Goal: Information Seeking & Learning: Learn about a topic

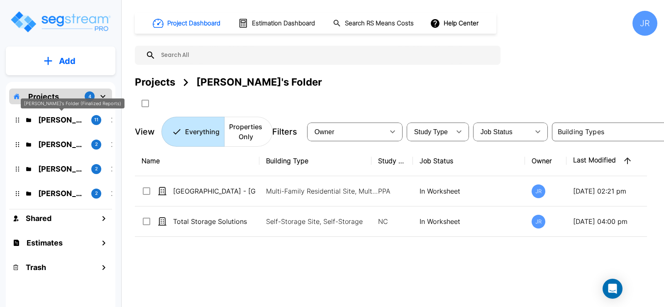
click at [70, 118] on p "[PERSON_NAME]'s Folder (Finalized Reports)" at bounding box center [61, 119] width 46 height 11
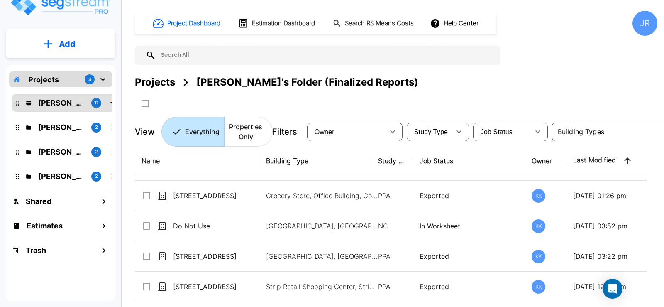
scroll to position [41, 0]
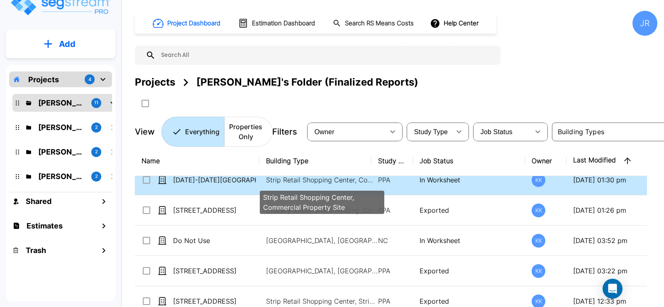
click at [301, 179] on p "Strip Retail Shopping Center, Commercial Property Site" at bounding box center [322, 180] width 112 height 10
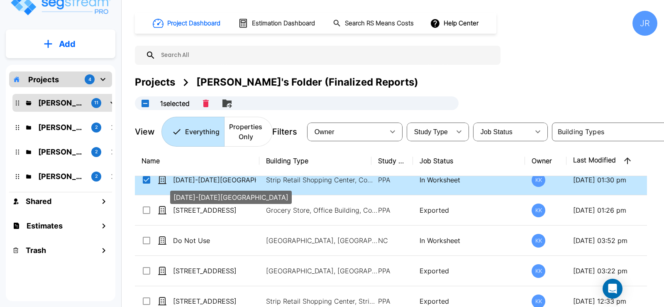
click at [212, 179] on p "[DATE]-[DATE][GEOGRAPHIC_DATA]" at bounding box center [214, 180] width 83 height 10
checkbox input "false"
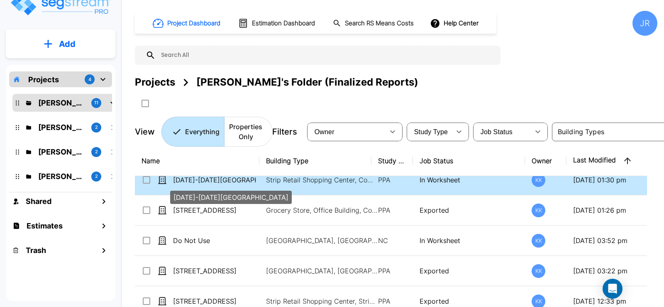
click at [212, 179] on p "[DATE]-[DATE][GEOGRAPHIC_DATA]" at bounding box center [214, 180] width 83 height 10
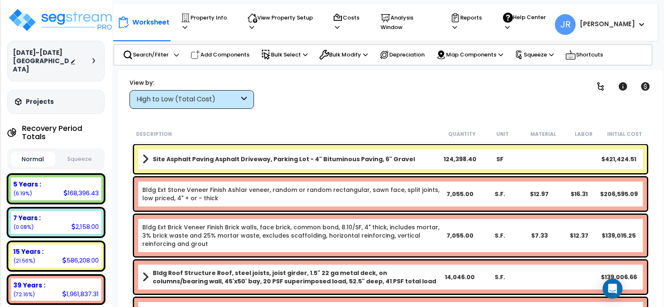
click at [245, 100] on icon at bounding box center [244, 100] width 6 height 10
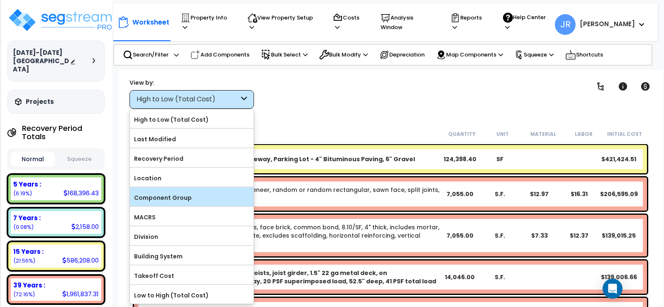
click at [166, 195] on label "Component Group" at bounding box center [192, 197] width 124 height 12
click at [0, 0] on input "Component Group" at bounding box center [0, 0] width 0 height 0
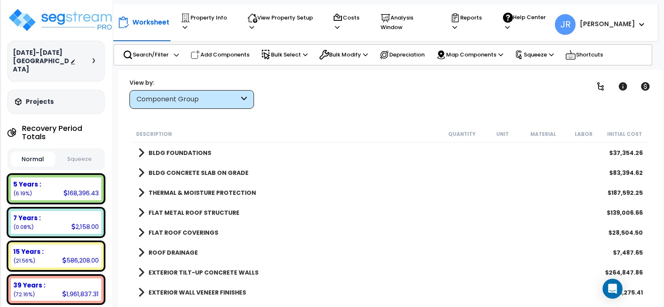
click at [183, 152] on b "BLDG FOUNDATIONS" at bounding box center [180, 153] width 63 height 8
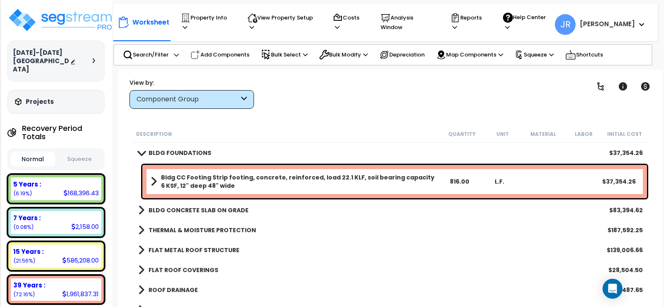
click at [187, 207] on b "BLDG CONCRETE SLAB ON GRADE" at bounding box center [199, 210] width 100 height 8
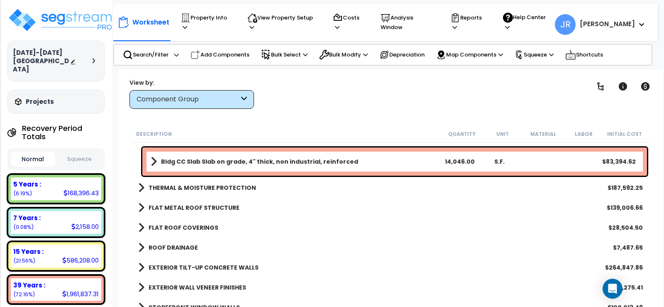
scroll to position [83, 0]
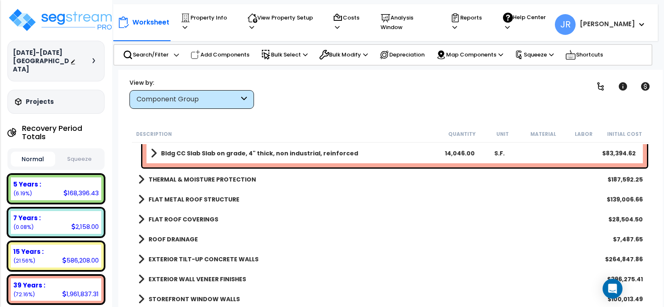
click at [190, 183] on b "THERMAL & MOISTURE PROTECTION" at bounding box center [202, 179] width 107 height 8
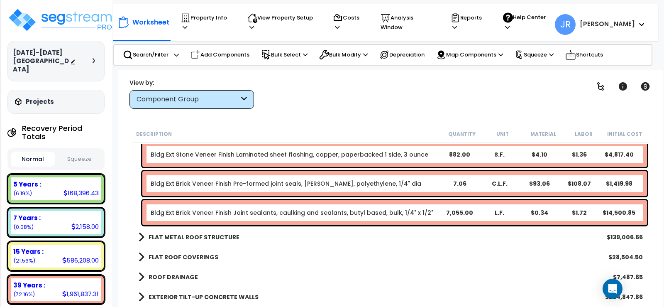
scroll to position [415, 0]
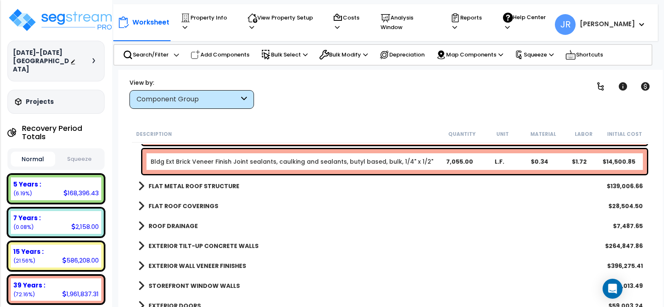
click at [175, 185] on b "FLAT METAL ROOF STRUCTURE" at bounding box center [194, 186] width 91 height 8
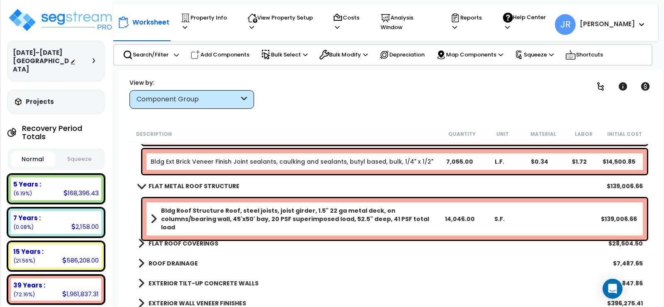
scroll to position [456, 0]
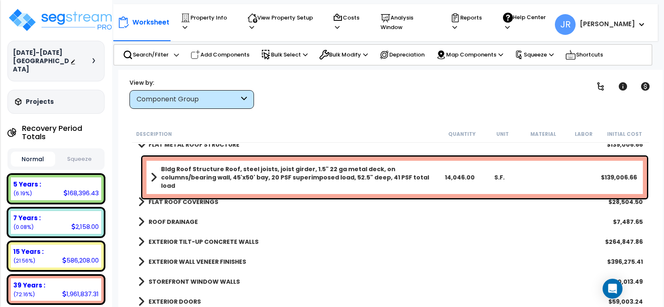
click at [177, 201] on b "FLAT ROOF COVERINGS" at bounding box center [184, 202] width 70 height 8
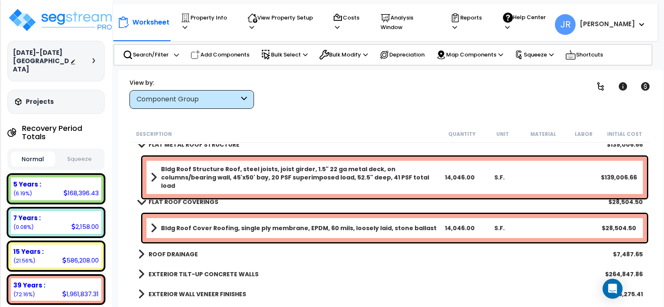
scroll to position [498, 0]
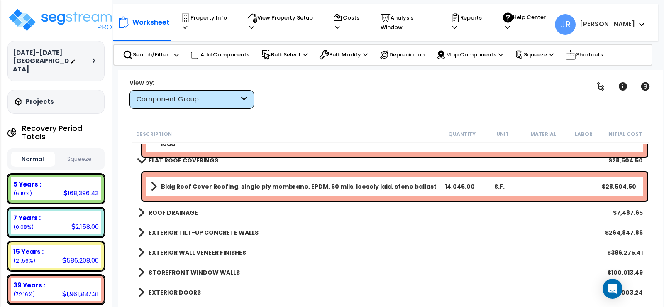
click at [177, 208] on link "ROOF DRAINAGE" at bounding box center [168, 213] width 60 height 12
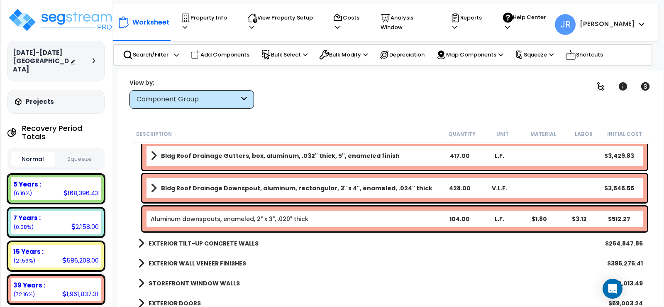
scroll to position [622, 0]
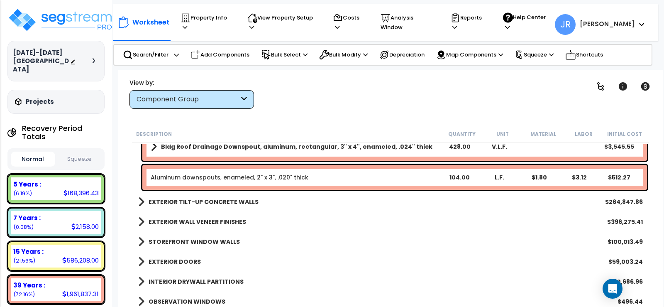
click at [183, 201] on b "EXTERIOR TILT-UP CONCRETE WALLS" at bounding box center [204, 202] width 110 height 8
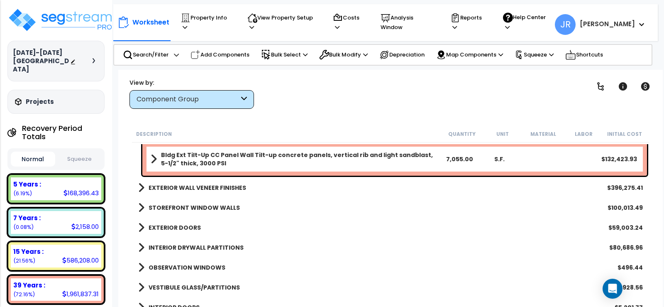
scroll to position [747, 0]
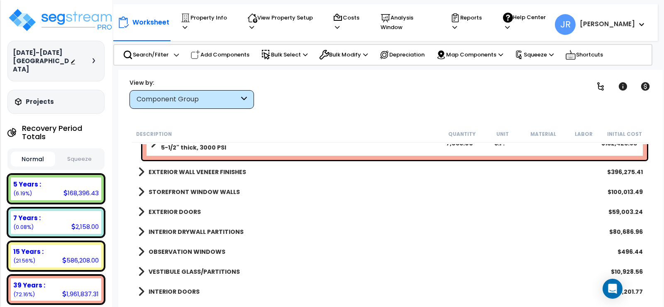
click at [218, 172] on b "EXTERIOR WALL VENEER FINISHES" at bounding box center [198, 172] width 98 height 8
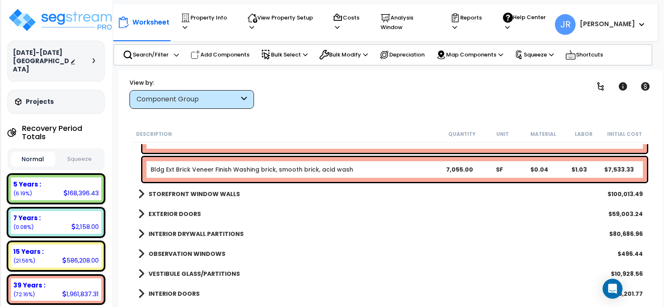
scroll to position [1037, 0]
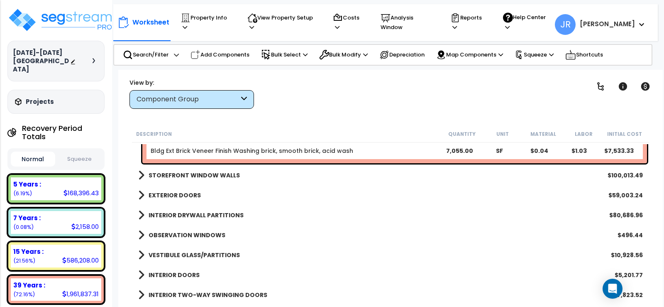
click at [211, 172] on b "STOREFRONT WINDOW WALLS" at bounding box center [194, 175] width 91 height 8
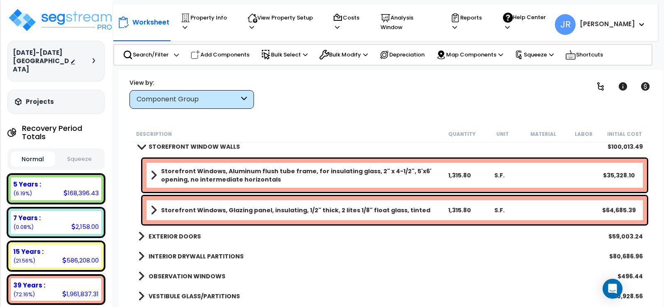
scroll to position [1079, 0]
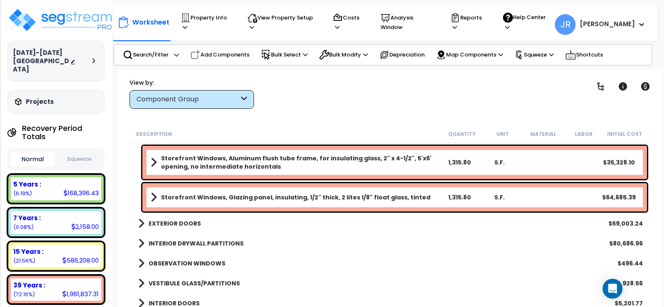
click at [178, 223] on b "EXTERIOR DOORS" at bounding box center [175, 223] width 52 height 8
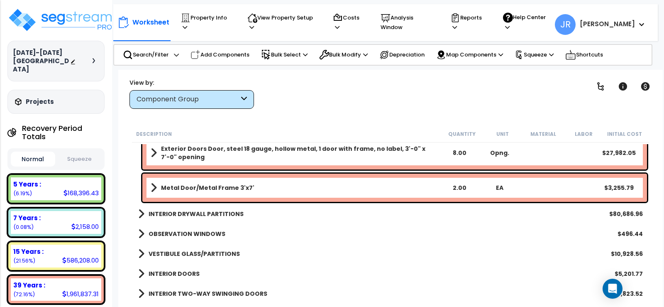
scroll to position [1245, 0]
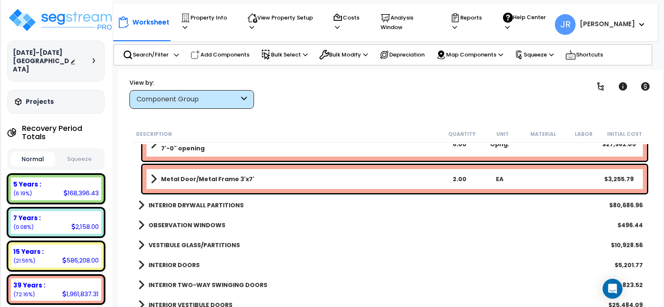
click at [226, 203] on b "INTERIOR DRYWALL PARTITIONS" at bounding box center [196, 205] width 95 height 8
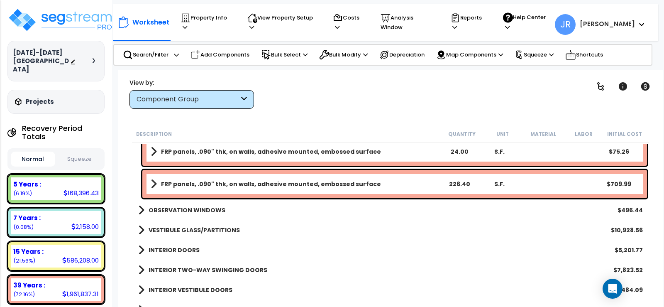
scroll to position [1909, 0]
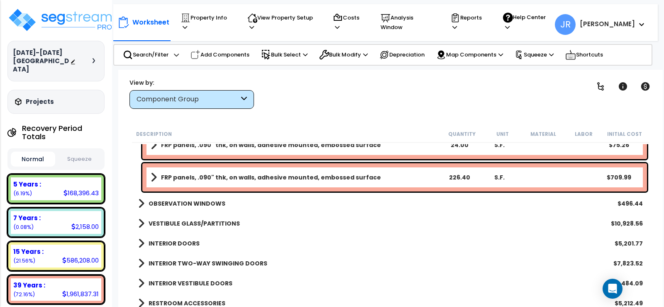
click at [224, 200] on div "OBSERVATION WINDOWS $496.44" at bounding box center [390, 203] width 513 height 20
click at [216, 200] on b "OBSERVATION WINDOWS" at bounding box center [187, 203] width 77 height 8
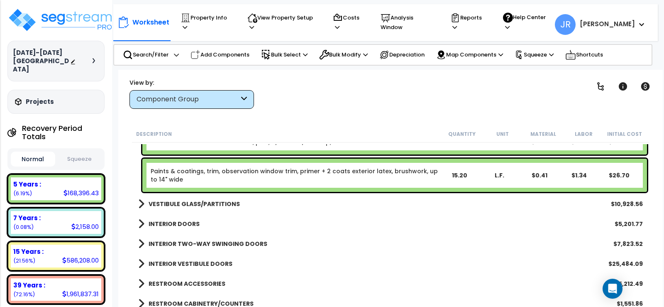
scroll to position [2033, 0]
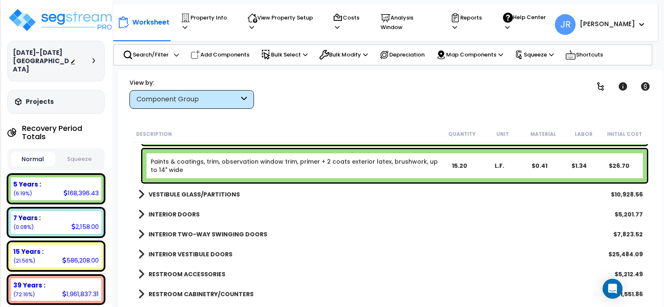
click at [216, 194] on b "VESTIBULE GLASS/PARTITIONS" at bounding box center [194, 194] width 91 height 8
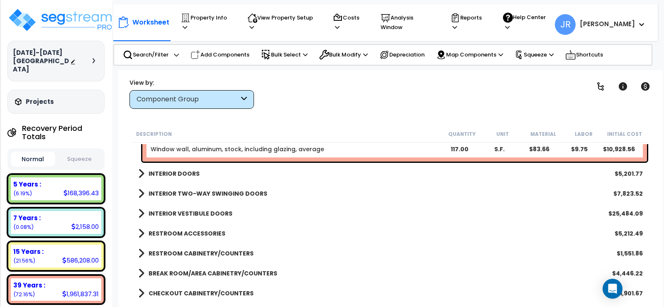
scroll to position [2116, 0]
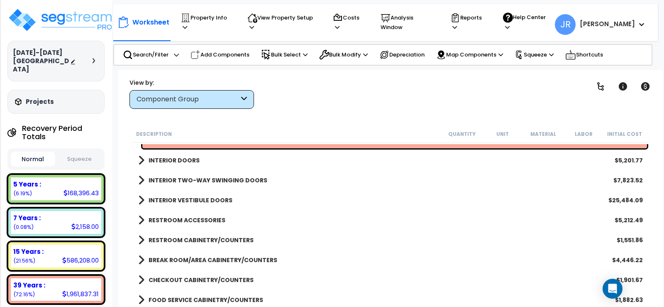
click at [195, 160] on b "INTERIOR DOORS" at bounding box center [174, 160] width 51 height 8
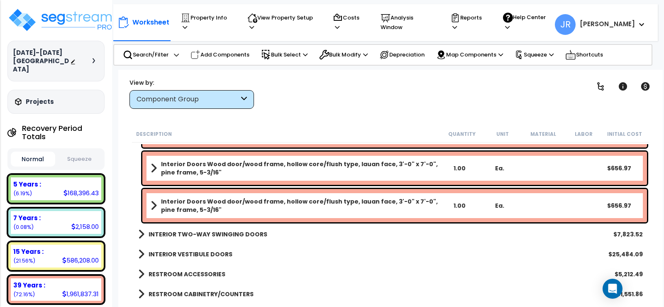
scroll to position [2365, 0]
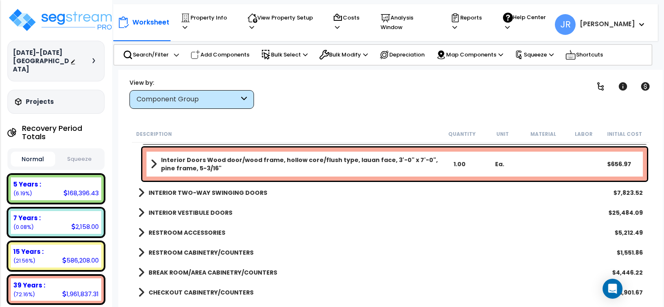
click at [241, 193] on b "INTERIOR TWO-WAY SWINGING DOORS" at bounding box center [208, 192] width 119 height 8
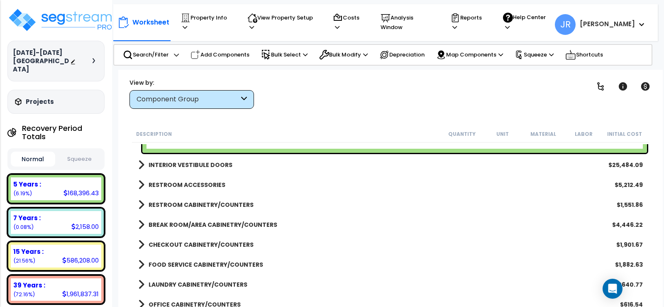
scroll to position [2531, 0]
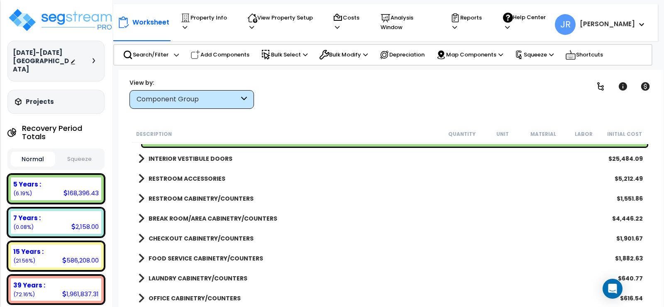
click at [213, 159] on b "INTERIOR VESTIBULE DOORS" at bounding box center [191, 158] width 84 height 8
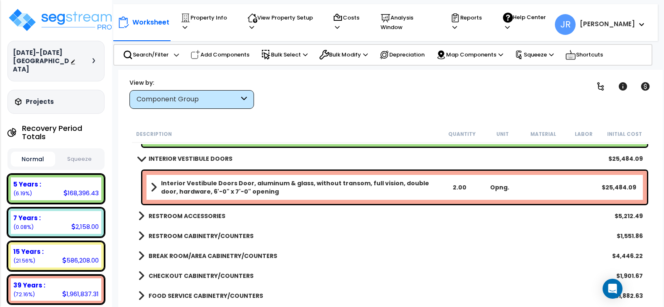
click at [214, 214] on b "RESTROOM ACCESSORIES" at bounding box center [187, 216] width 77 height 8
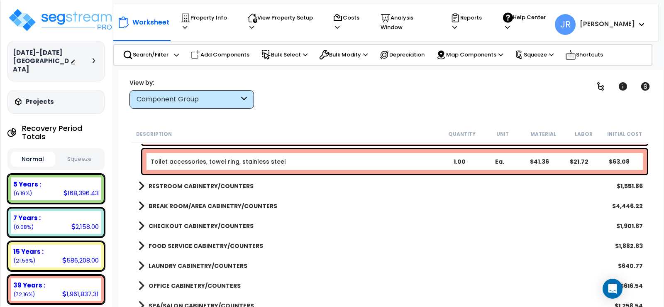
scroll to position [3029, 0]
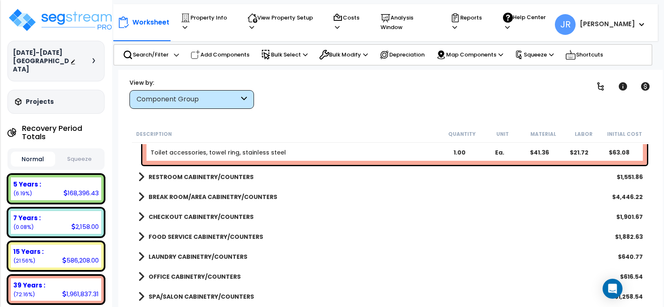
click at [247, 174] on b "RESTROOM CABINETRY/COUNTERS" at bounding box center [201, 177] width 105 height 8
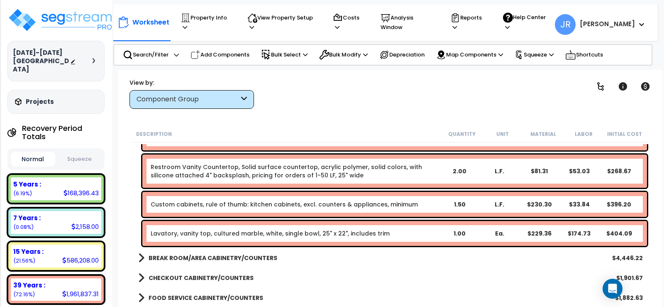
scroll to position [3112, 0]
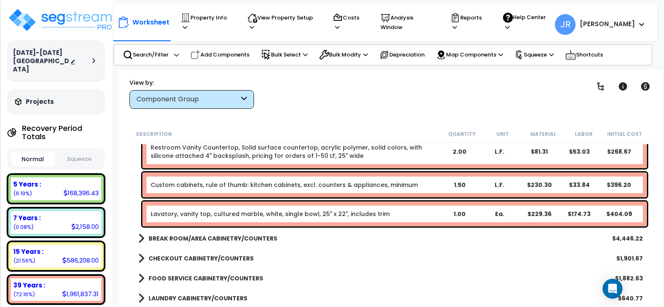
click at [258, 236] on b "BREAK ROOM/AREA CABINETRY/COUNTERS" at bounding box center [213, 238] width 129 height 8
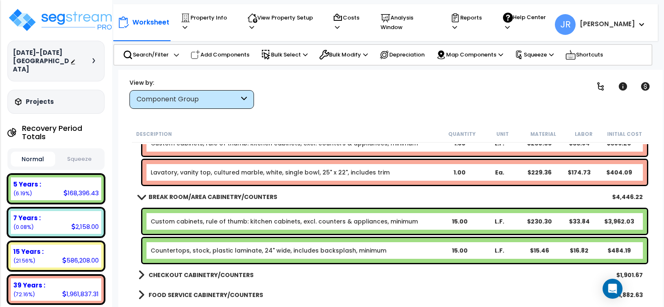
scroll to position [3195, 0]
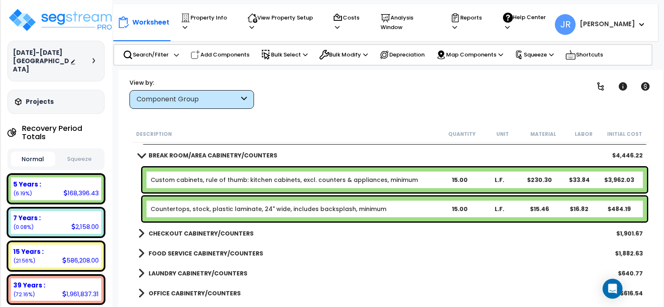
click at [241, 234] on b "CHECKOUT CABINETRY/COUNTERS" at bounding box center [201, 233] width 105 height 8
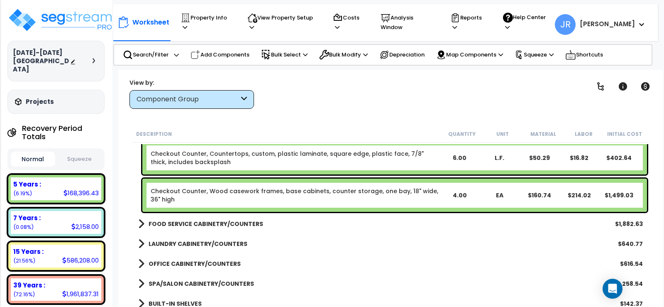
scroll to position [3320, 0]
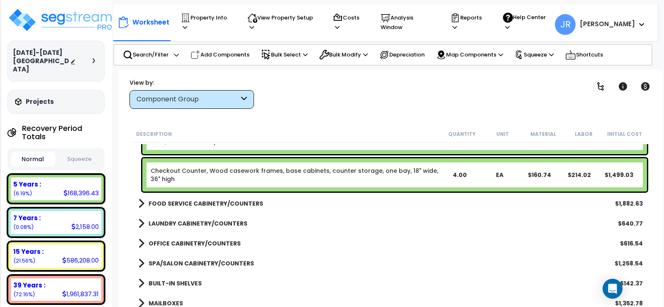
click at [241, 200] on b "FOOD SERVICE CABINETRY/COUNTERS" at bounding box center [206, 203] width 115 height 8
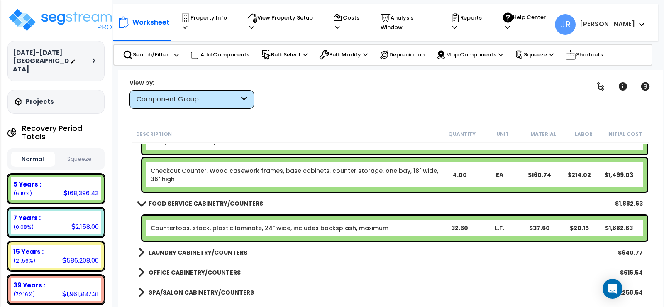
click at [231, 251] on b "LAUNDRY CABINETRY/COUNTERS" at bounding box center [198, 252] width 99 height 8
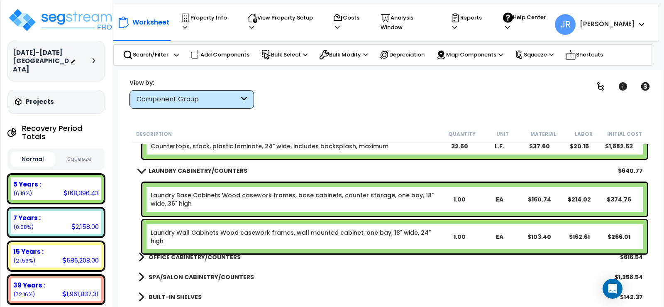
scroll to position [3403, 0]
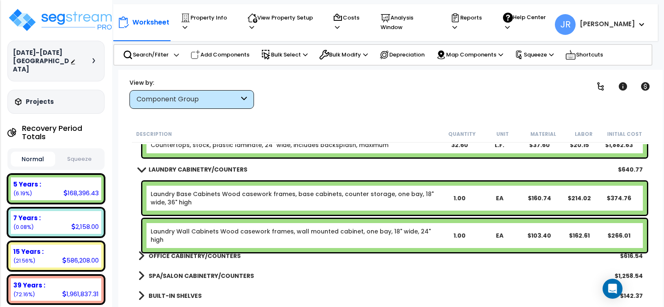
click at [228, 253] on b "OFFICE CABINETRY/COUNTERS" at bounding box center [195, 255] width 92 height 8
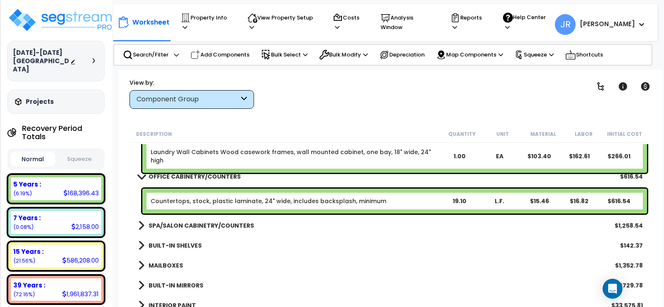
scroll to position [3486, 0]
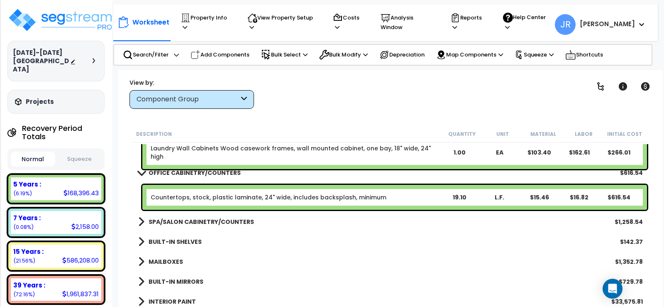
click at [227, 221] on b "SPA/SALON CABINETRY/COUNTERS" at bounding box center [201, 221] width 105 height 8
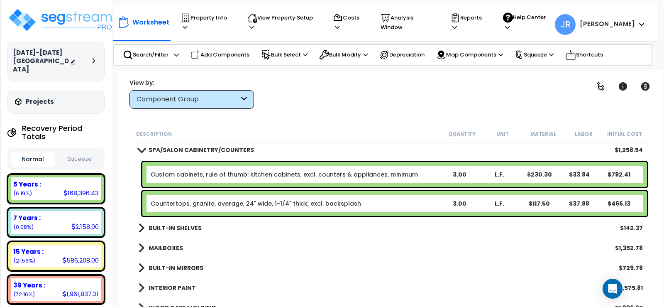
scroll to position [3569, 0]
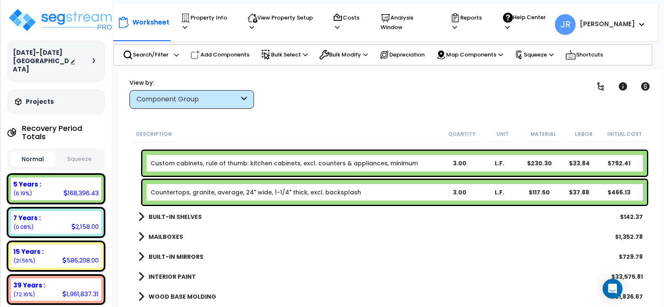
click at [201, 215] on div "BUILT-IN SHELVES $142.37" at bounding box center [390, 217] width 513 height 20
click at [198, 215] on b "BUILT-IN SHELVES" at bounding box center [175, 216] width 53 height 8
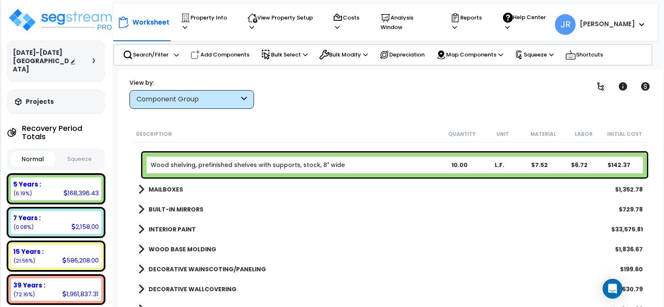
scroll to position [3652, 0]
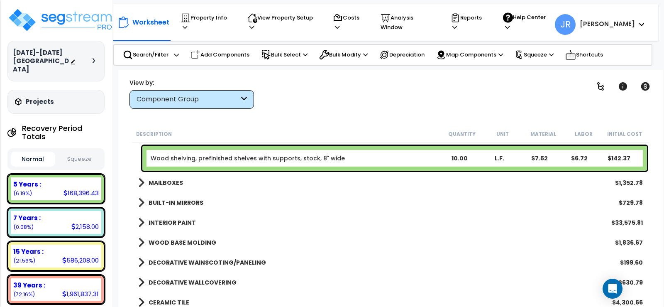
click at [182, 180] on div "MAILBOXES $1,352.78" at bounding box center [390, 183] width 513 height 20
click at [180, 182] on b "MAILBOXES" at bounding box center [166, 182] width 34 height 8
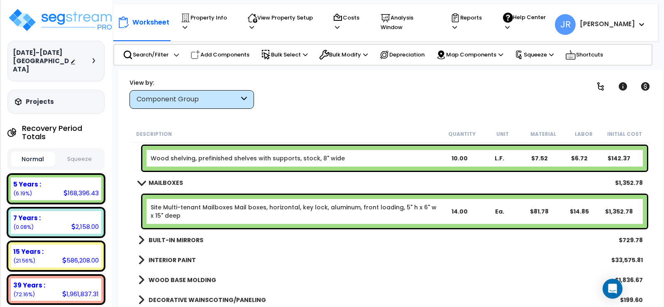
click at [201, 237] on b "BUILT-IN MIRRORS" at bounding box center [176, 240] width 55 height 8
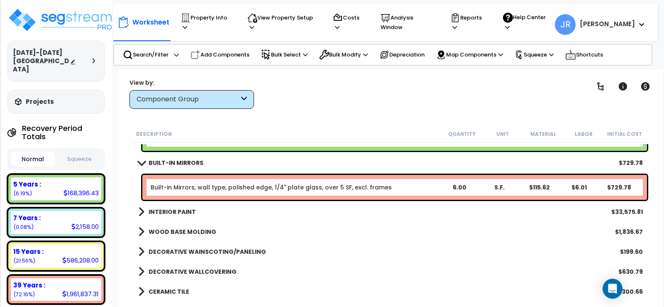
scroll to position [3735, 0]
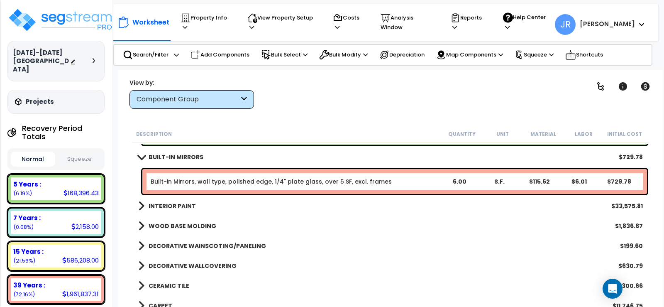
click at [186, 205] on b "INTERIOR PAINT" at bounding box center [172, 206] width 47 height 8
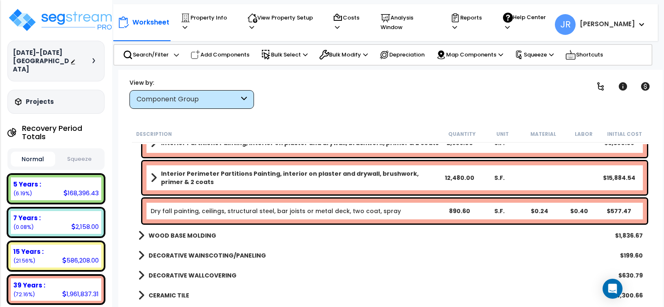
scroll to position [4150, 0]
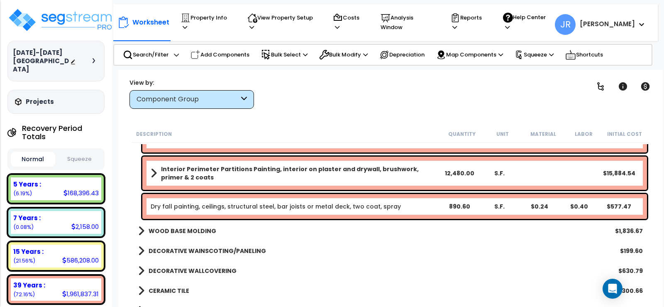
click at [200, 230] on b "WOOD BASE MOLDING" at bounding box center [183, 231] width 68 height 8
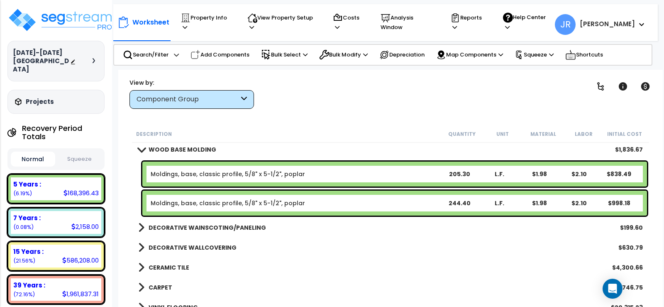
scroll to position [4233, 0]
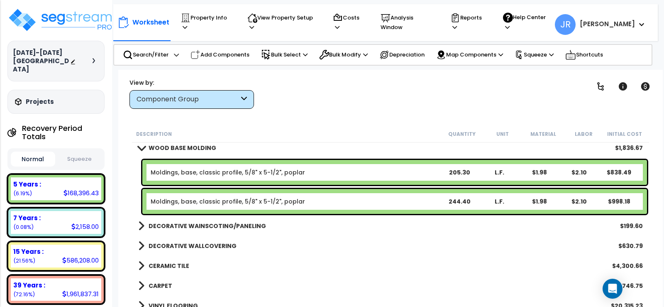
click at [246, 227] on b "DECORATIVE WAINSCOTING/PANELING" at bounding box center [207, 226] width 117 height 8
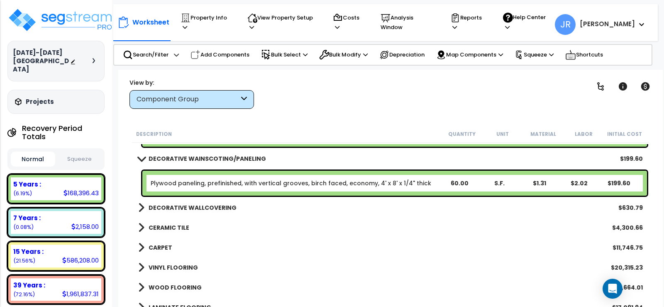
scroll to position [4316, 0]
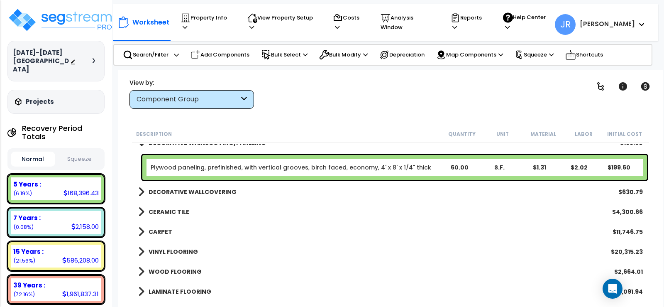
click at [225, 194] on b "DECORATIVE WALLCOVERING" at bounding box center [193, 192] width 88 height 8
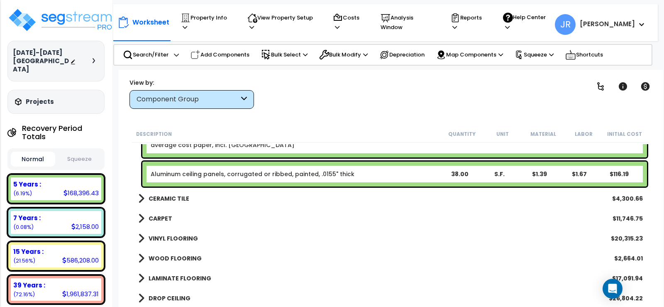
scroll to position [4399, 0]
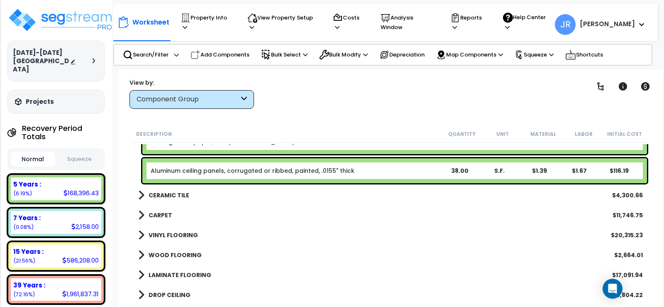
click at [185, 195] on b "CERAMIC TILE" at bounding box center [169, 195] width 41 height 8
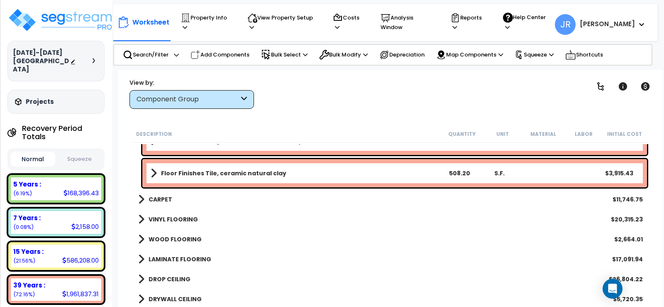
scroll to position [4482, 0]
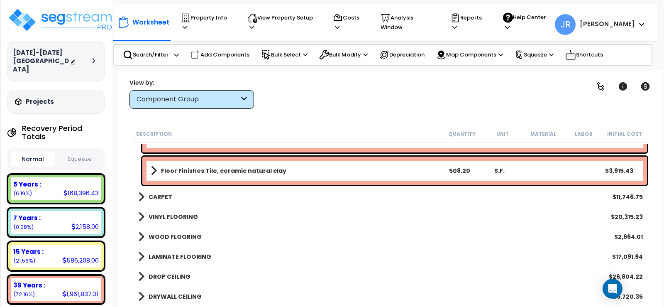
click at [161, 196] on b "CARPET" at bounding box center [161, 197] width 24 height 8
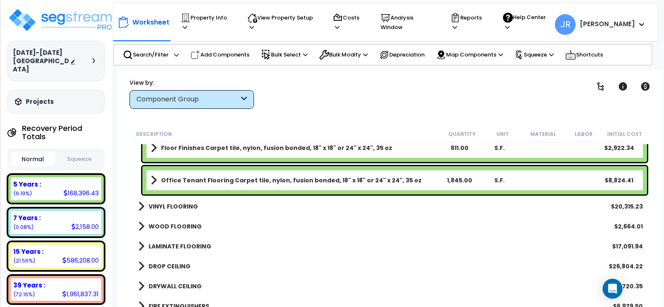
scroll to position [4565, 0]
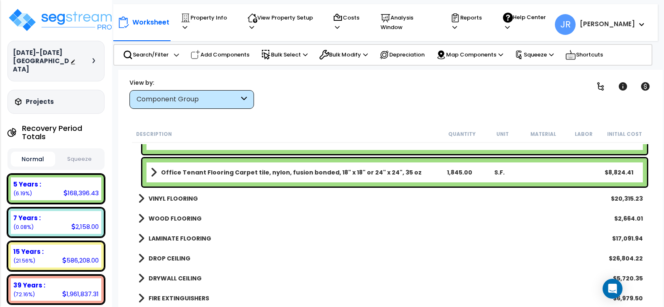
click at [183, 200] on b "VINYL FLOORING" at bounding box center [173, 198] width 49 height 8
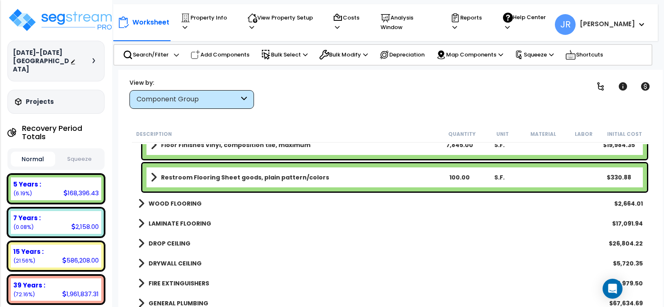
scroll to position [4648, 0]
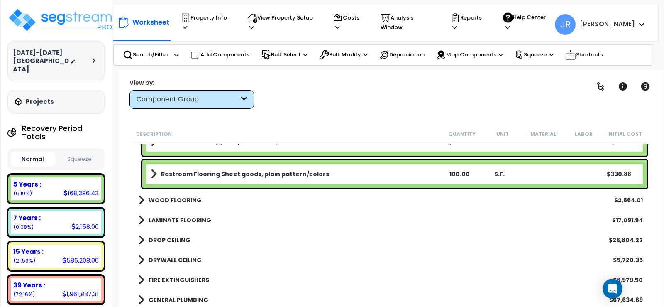
click at [188, 201] on b "WOOD FLOORING" at bounding box center [175, 200] width 53 height 8
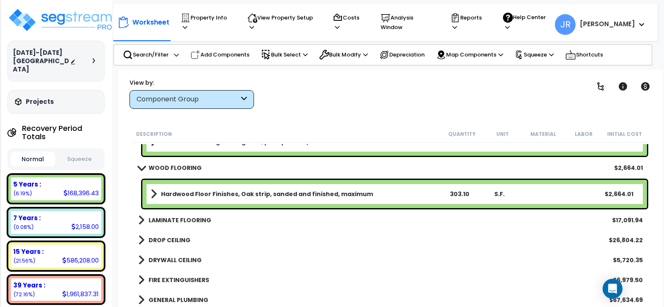
scroll to position [4731, 0]
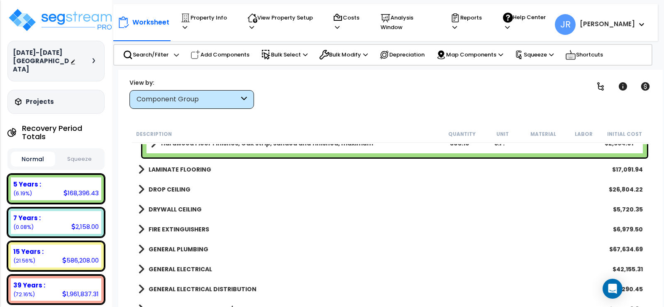
click at [197, 168] on b "LAMINATE FLOORING" at bounding box center [180, 169] width 63 height 8
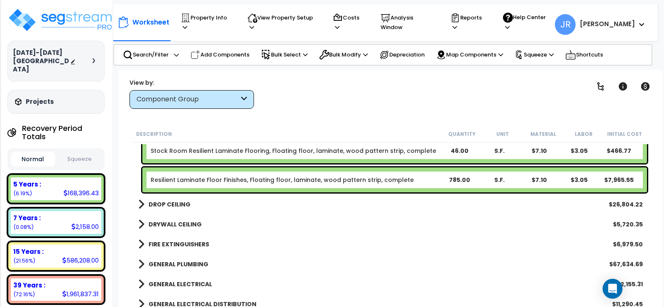
scroll to position [4814, 0]
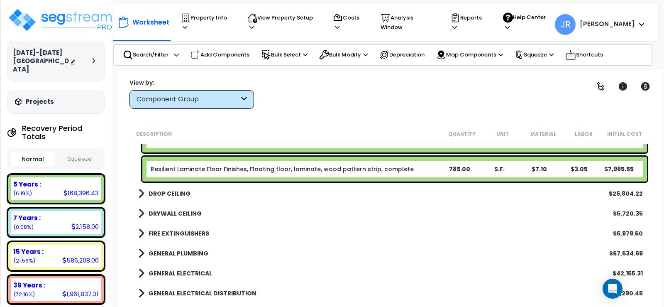
click at [185, 185] on div "DROP CEILING $26,804.22" at bounding box center [390, 193] width 513 height 20
click at [180, 192] on b "DROP CEILING" at bounding box center [170, 193] width 42 height 8
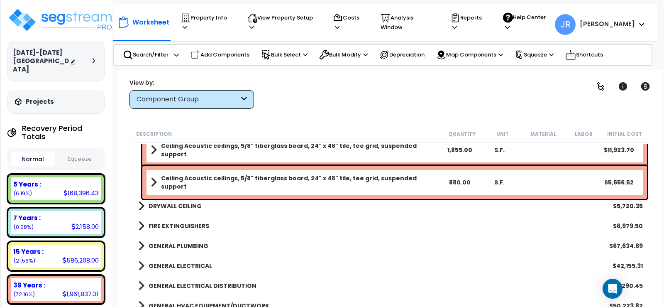
scroll to position [4938, 0]
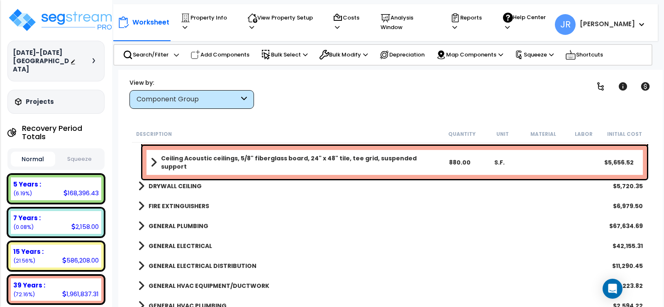
click at [187, 182] on b "DRYWALL CEILING" at bounding box center [175, 186] width 53 height 8
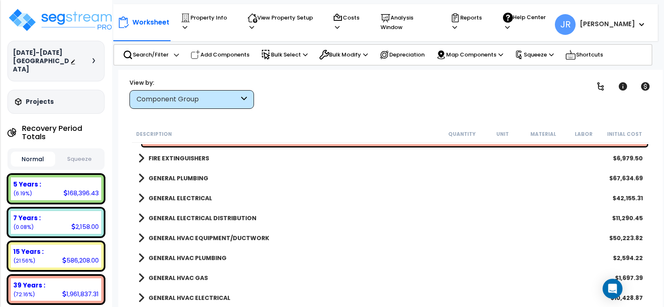
scroll to position [5063, 0]
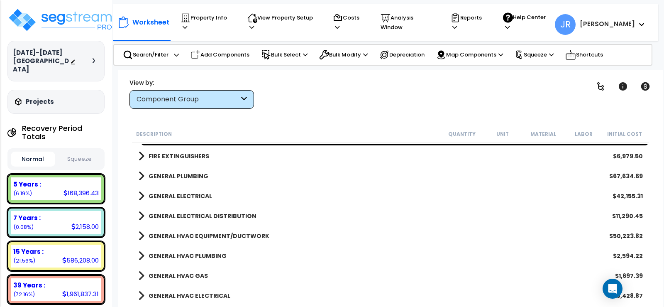
click at [192, 158] on b "FIRE EXTINGUISHERS" at bounding box center [179, 156] width 61 height 8
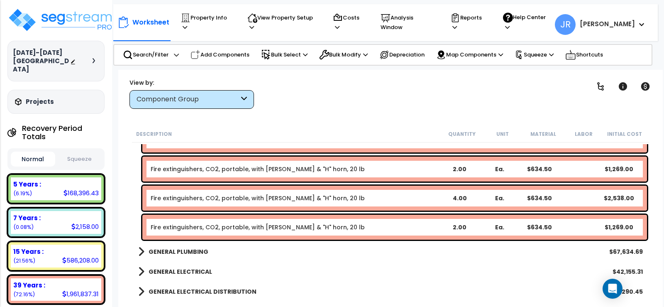
scroll to position [5146, 0]
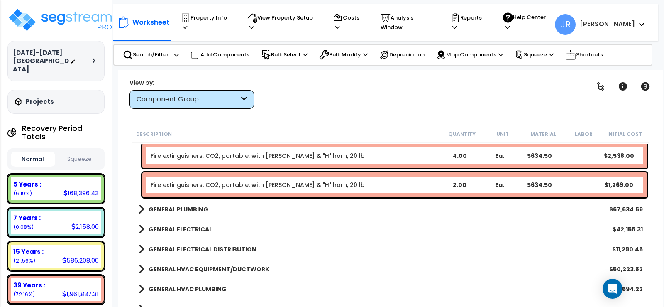
click at [190, 206] on b "GENERAL PLUMBING" at bounding box center [179, 209] width 60 height 8
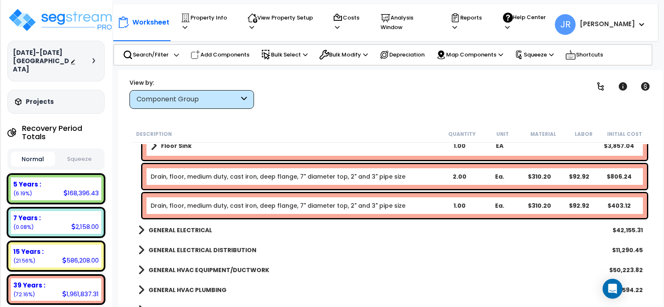
scroll to position [6308, 0]
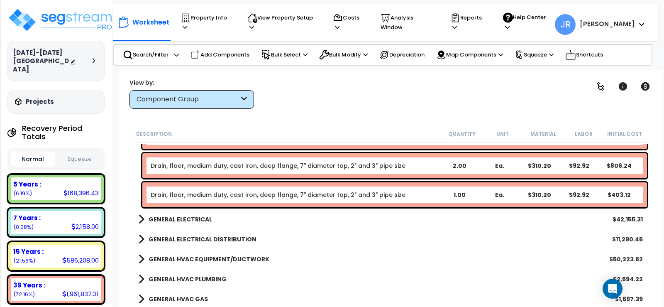
click at [185, 216] on b "GENERAL ELECTRICAL" at bounding box center [180, 219] width 63 height 8
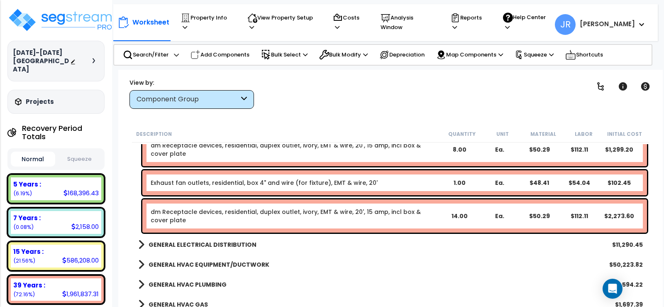
scroll to position [7047, 0]
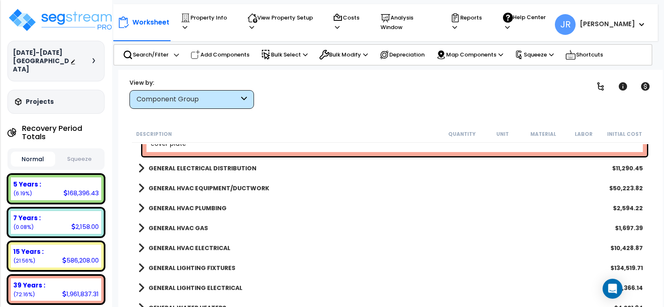
click at [220, 166] on b "GENERAL ELECTRICAL DISTRIBUTION" at bounding box center [203, 168] width 108 height 8
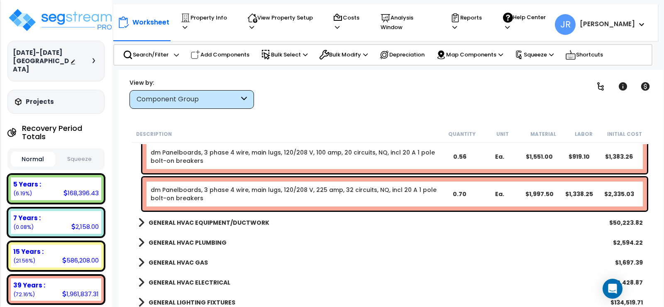
scroll to position [7254, 0]
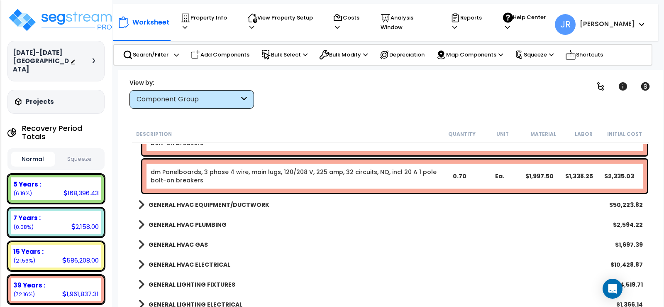
click at [200, 205] on b "GENERAL HVAC EQUIPMENT/DUCTWORK" at bounding box center [209, 204] width 121 height 8
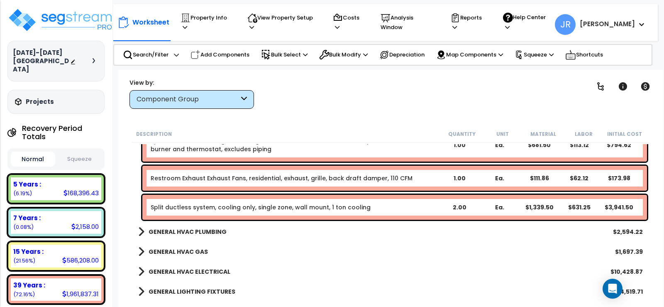
scroll to position [7960, 0]
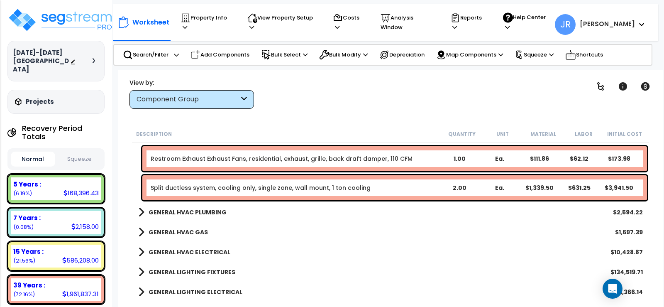
click at [199, 206] on link "GENERAL HVAC PLUMBING" at bounding box center [182, 212] width 88 height 12
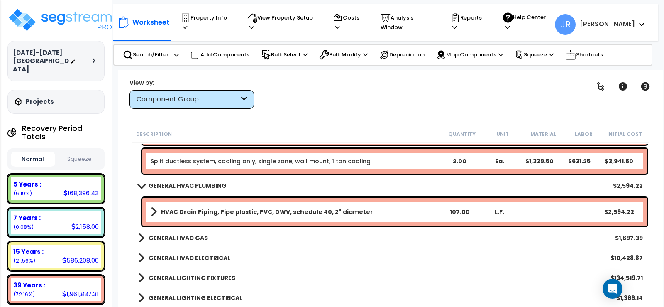
scroll to position [8001, 0]
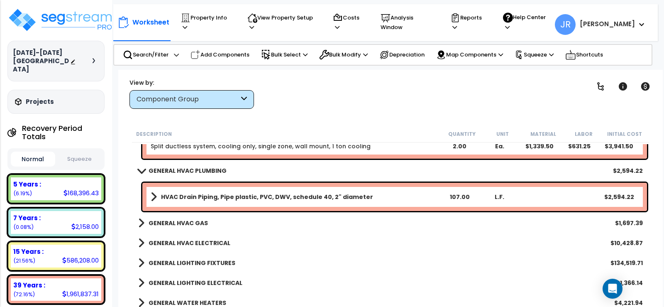
click at [195, 220] on b "GENERAL HVAC GAS" at bounding box center [178, 223] width 59 height 8
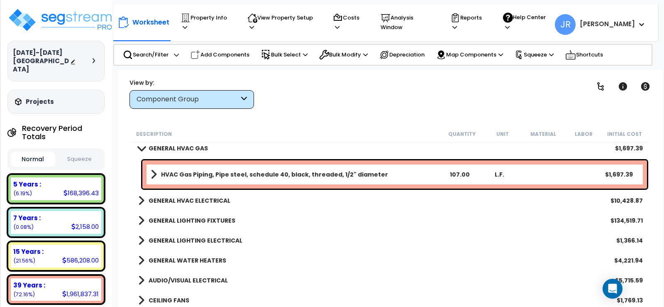
scroll to position [8084, 0]
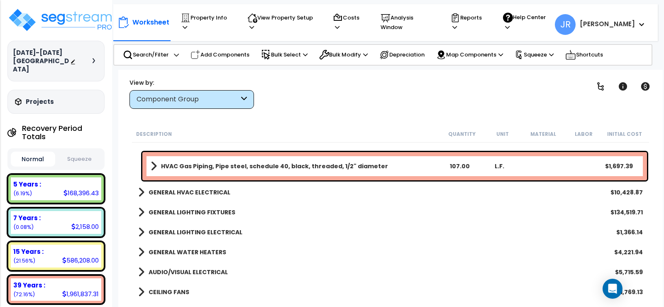
click at [212, 192] on b "GENERAL HVAC ELECTRICAL" at bounding box center [190, 192] width 82 height 8
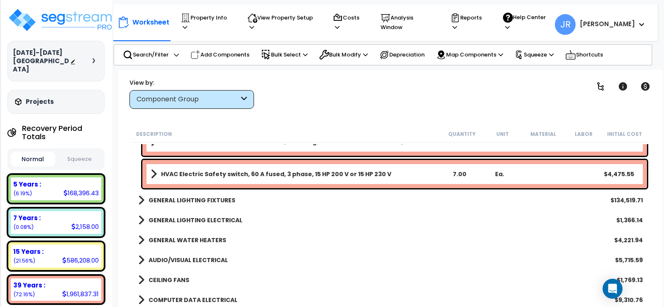
scroll to position [8209, 0]
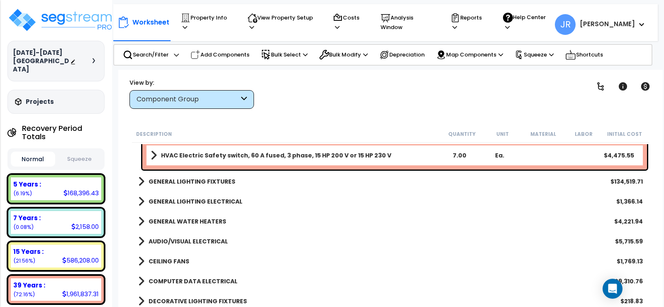
click at [224, 179] on b "GENERAL LIGHTING FIXTURES" at bounding box center [192, 181] width 87 height 8
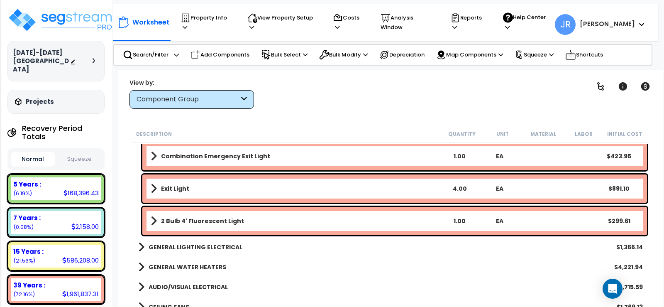
scroll to position [8997, 0]
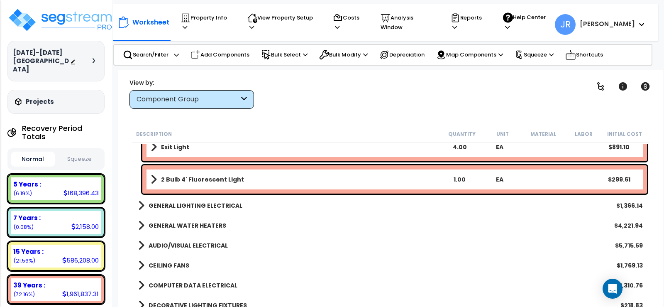
click at [221, 203] on b "GENERAL LIGHTING ELECTRICAL" at bounding box center [196, 205] width 94 height 8
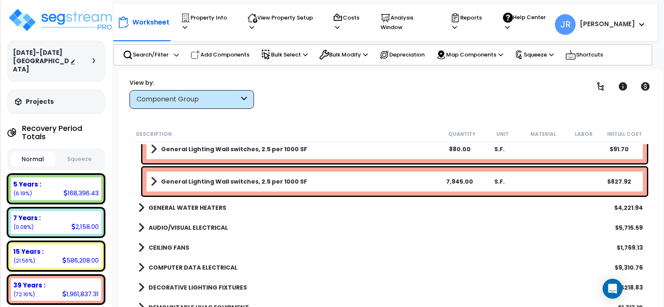
scroll to position [9163, 0]
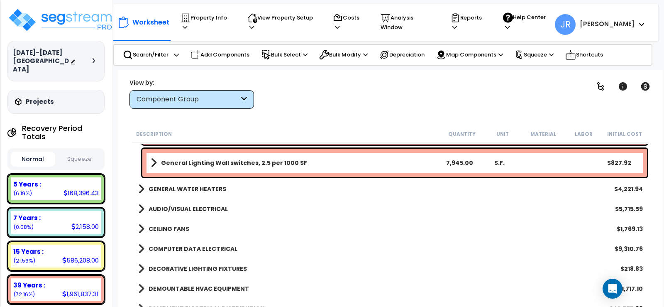
click at [211, 190] on b "GENERAL WATER HEATERS" at bounding box center [188, 189] width 78 height 8
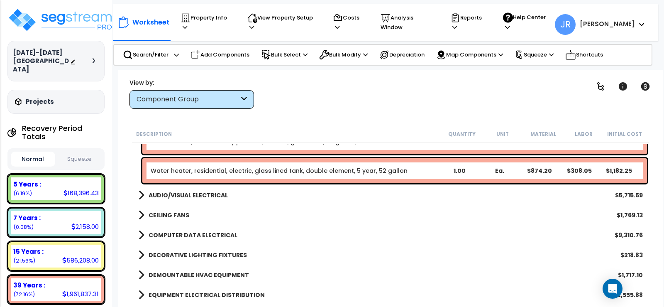
scroll to position [9287, 0]
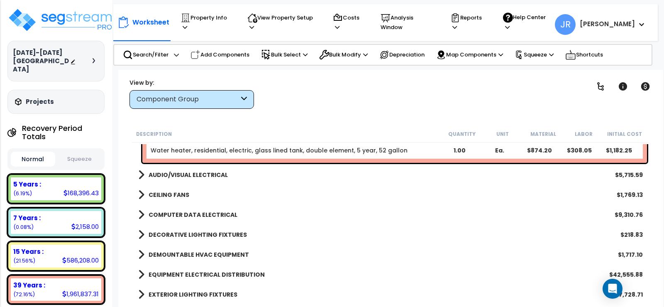
click at [217, 177] on b "AUDIO/VISUAL ELECTRICAL" at bounding box center [188, 175] width 79 height 8
